Goal: Information Seeking & Learning: Learn about a topic

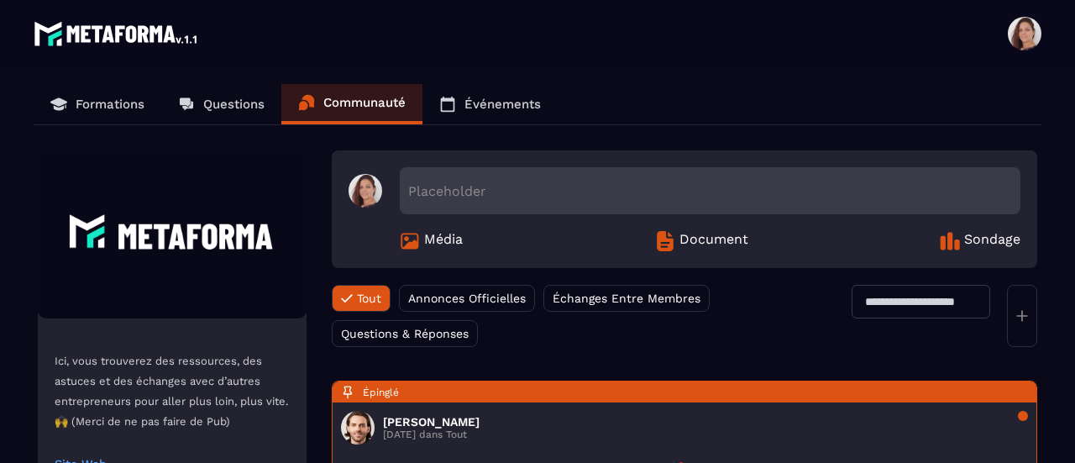
click at [207, 110] on p "Questions" at bounding box center [233, 104] width 61 height 15
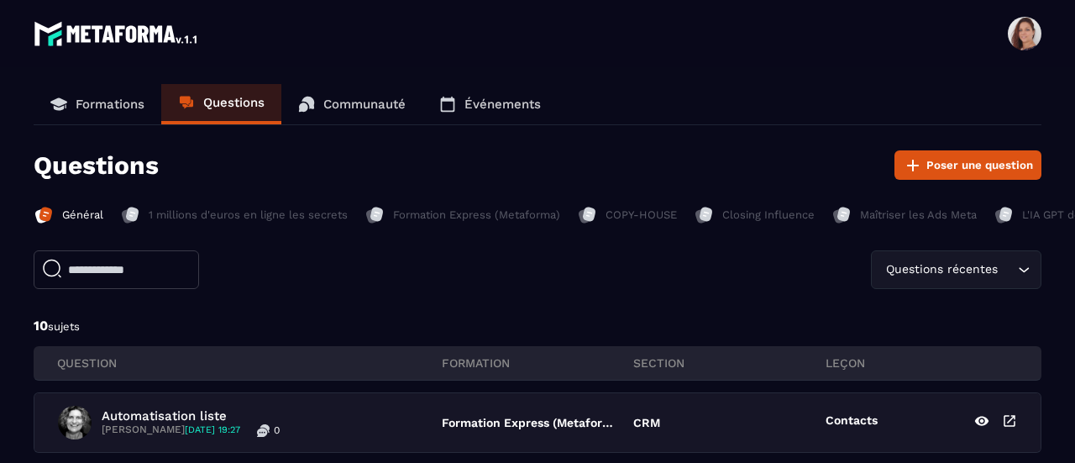
click at [119, 110] on p "Formations" at bounding box center [110, 104] width 69 height 15
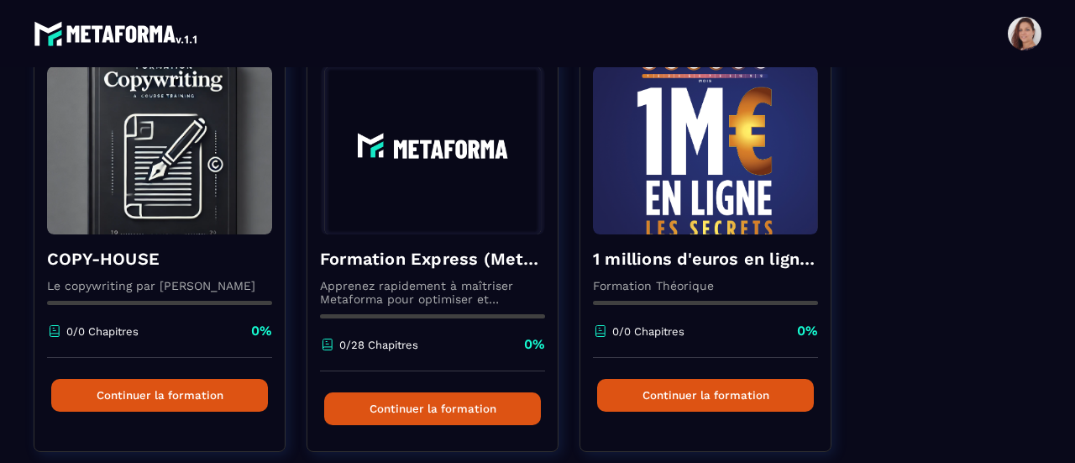
scroll to position [630, 0]
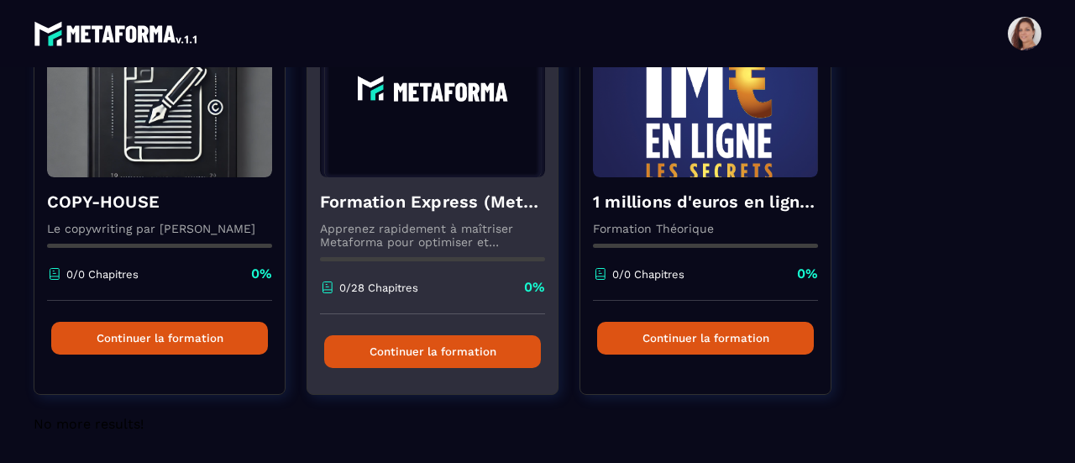
click at [440, 353] on button "Continuer la formation" at bounding box center [432, 351] width 217 height 33
